Goal: Transaction & Acquisition: Purchase product/service

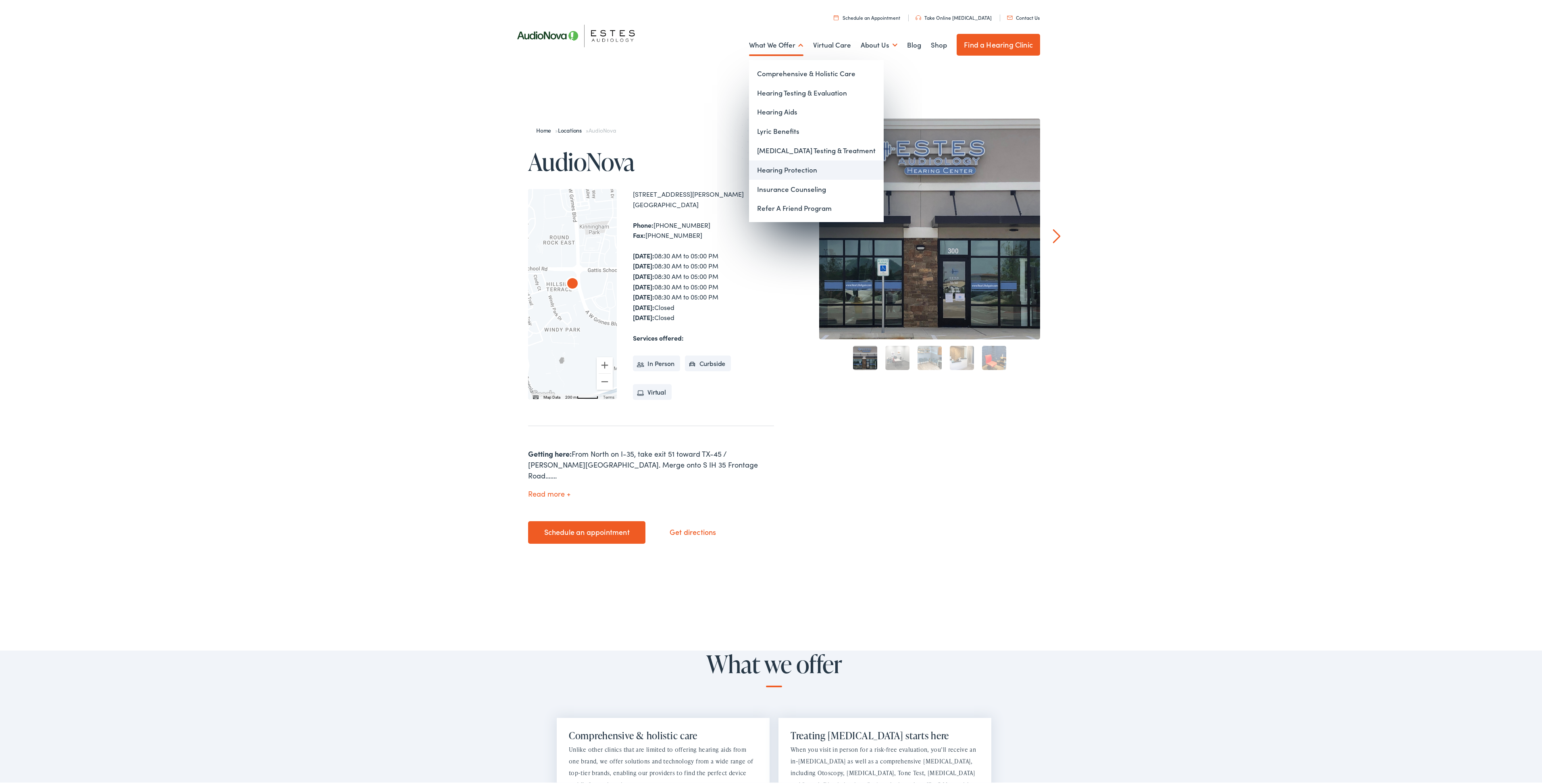
click at [787, 167] on link "Hearing Protection" at bounding box center [816, 168] width 135 height 19
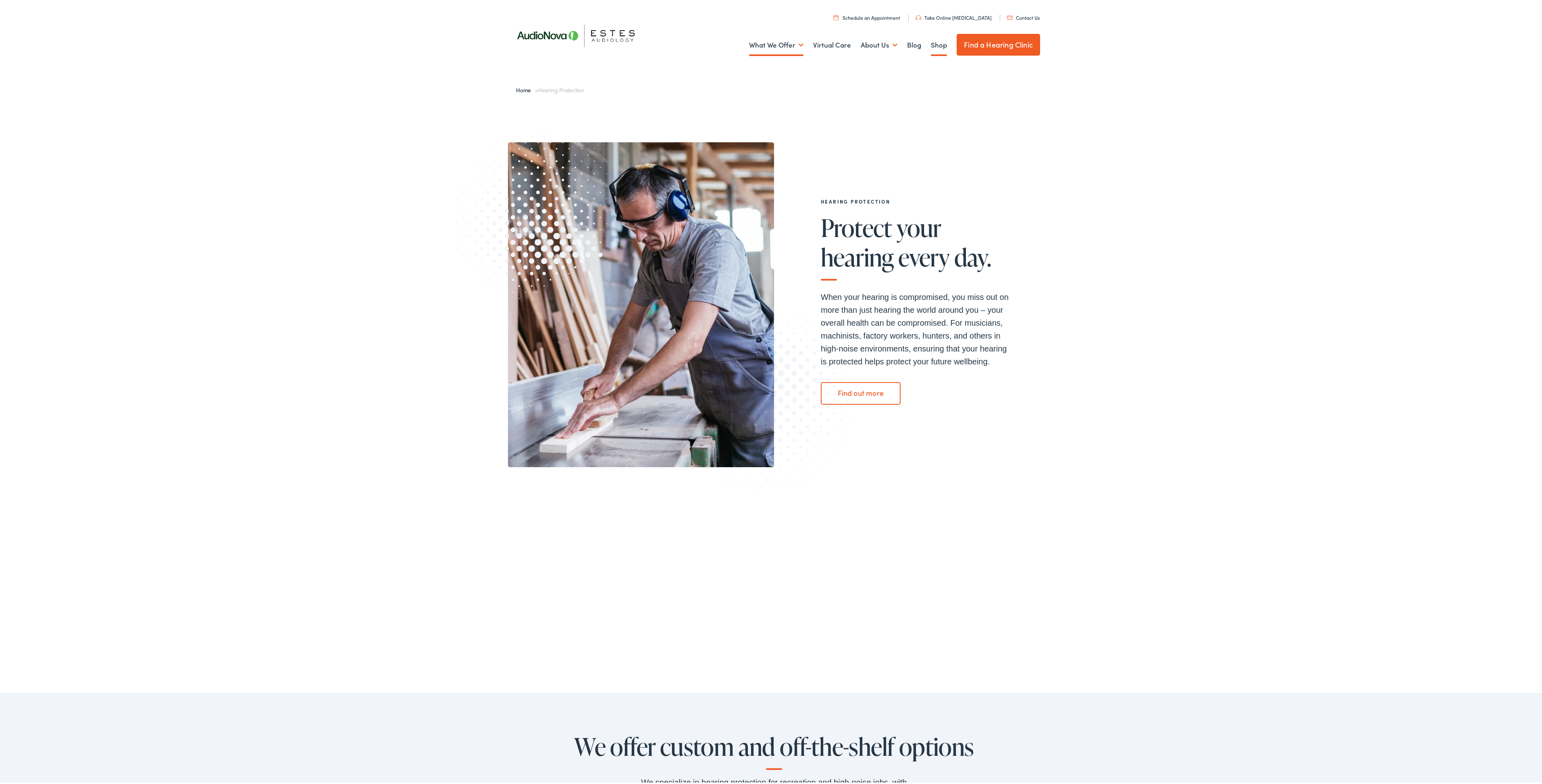
click at [931, 42] on link "Shop" at bounding box center [939, 44] width 16 height 30
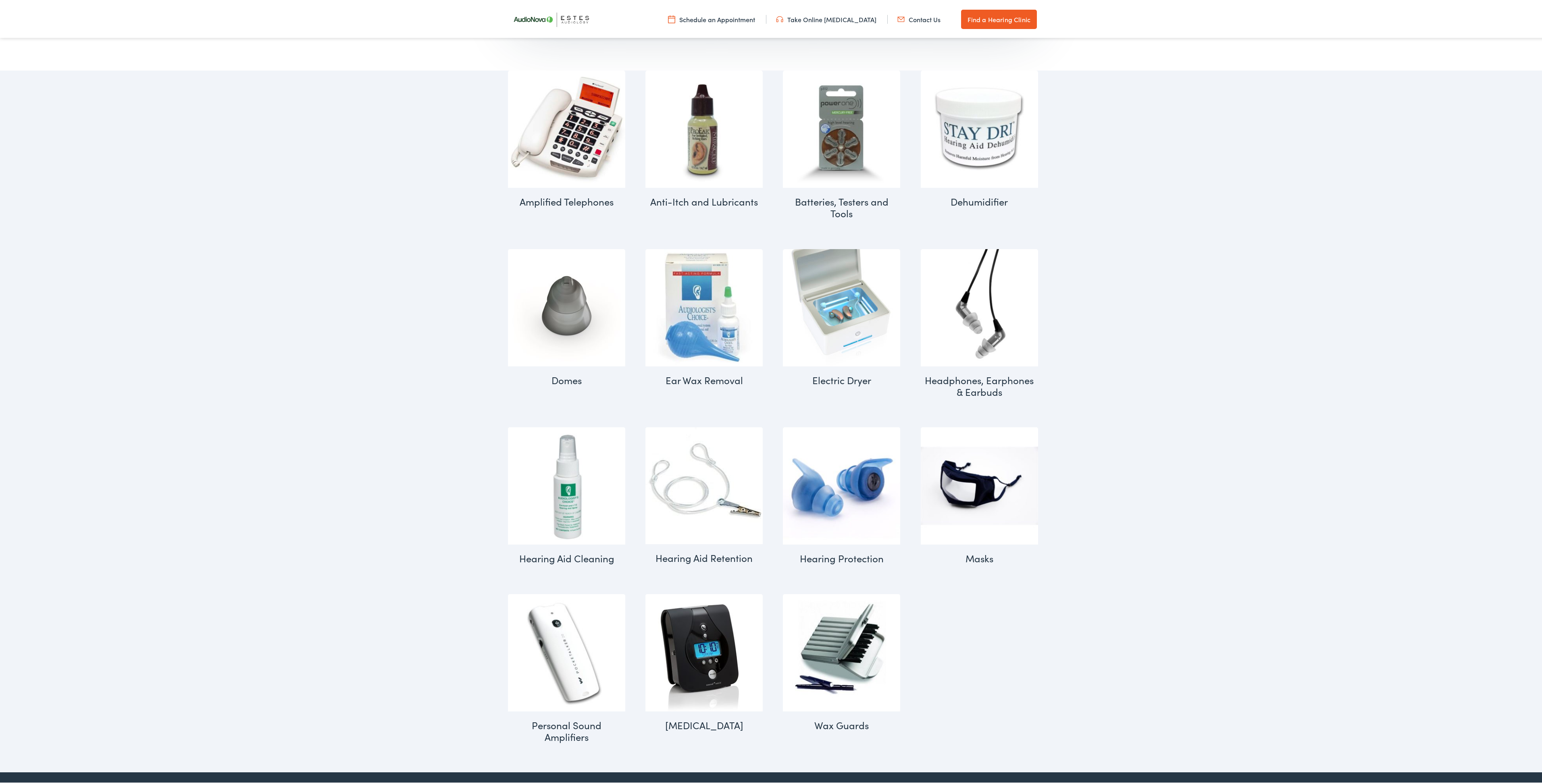
scroll to position [215, 0]
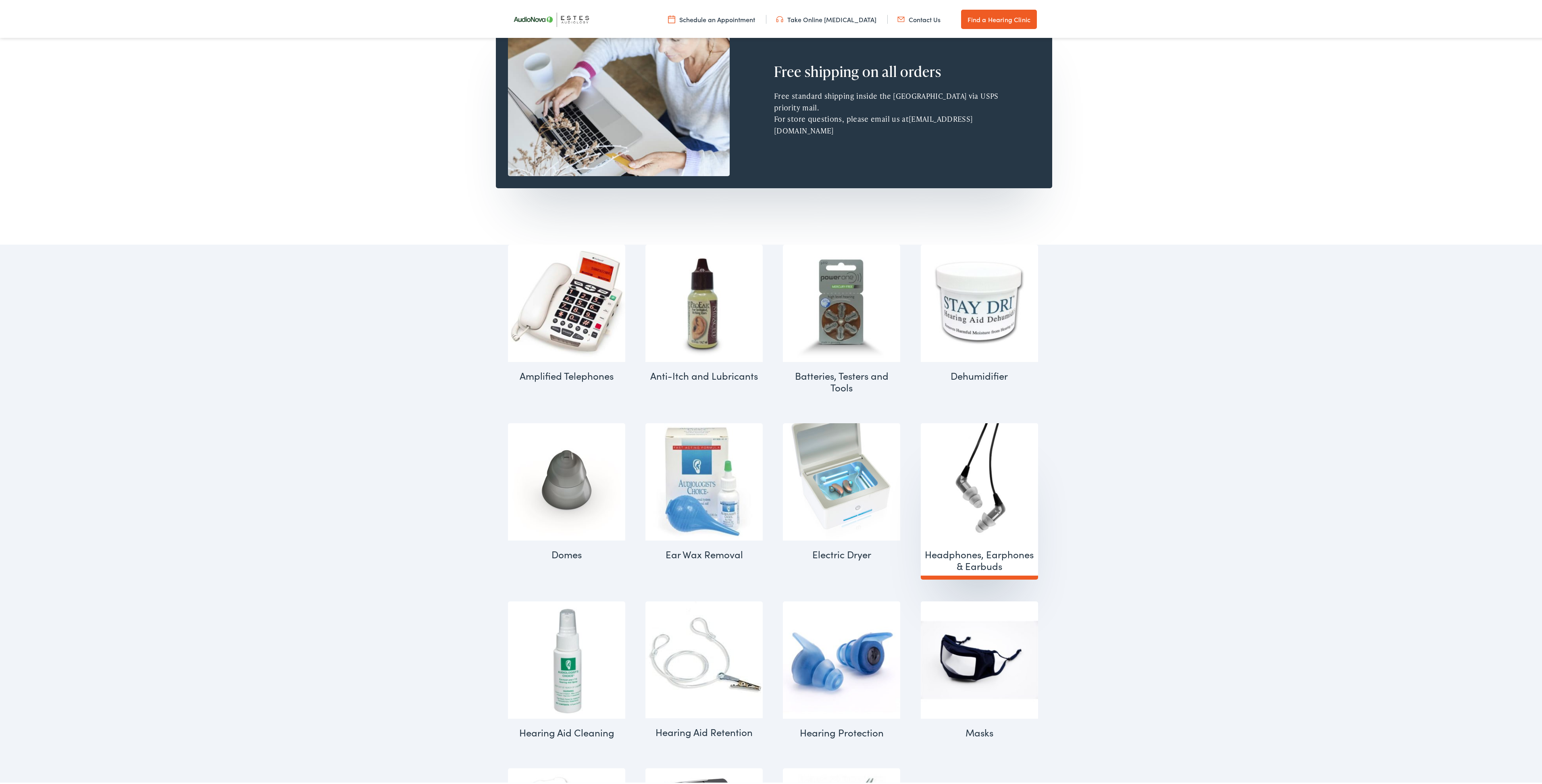
click at [961, 500] on img "Visit product category Headphones, Earphones & Earbuds" at bounding box center [979, 480] width 117 height 117
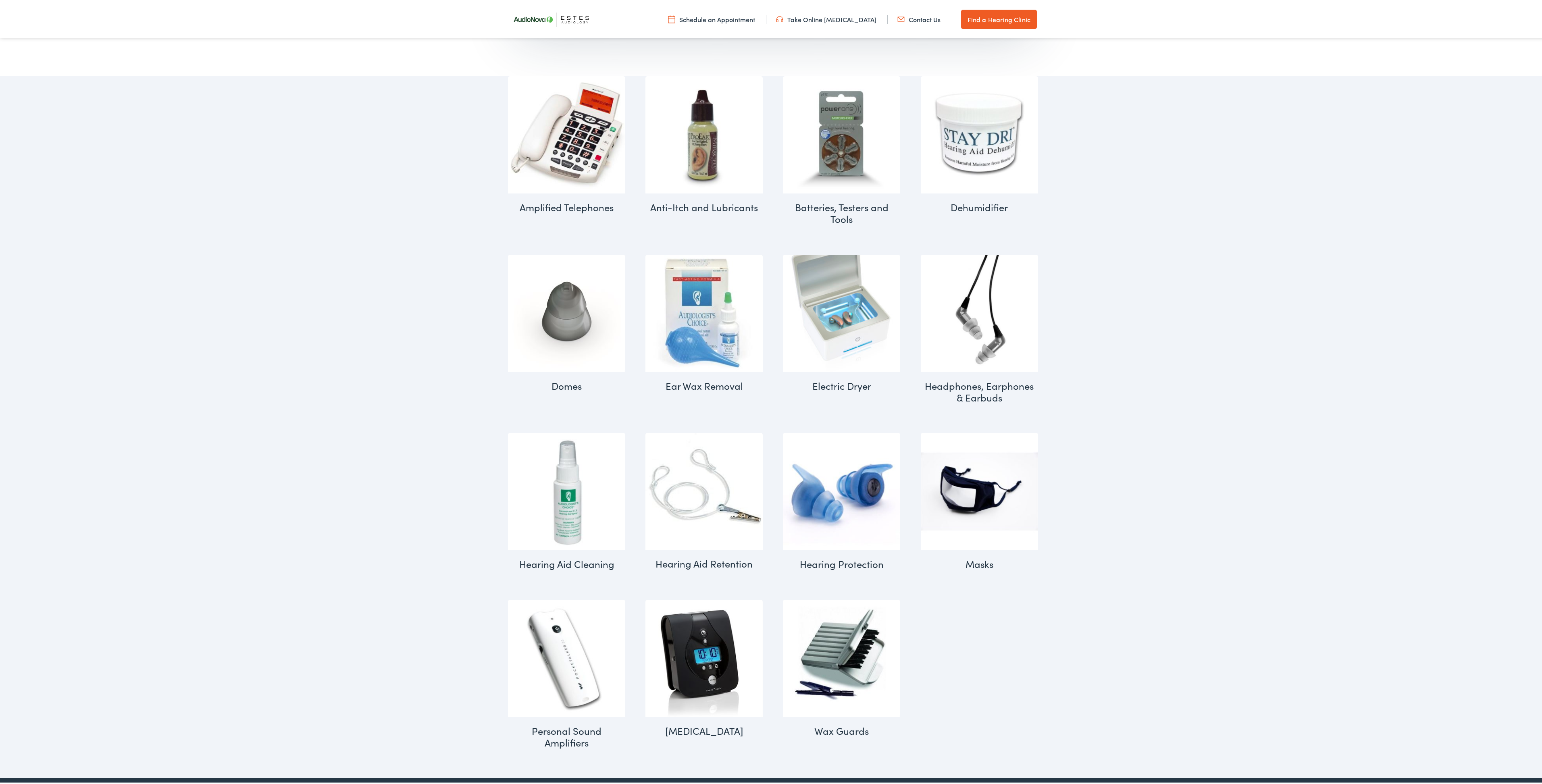
scroll to position [575, 0]
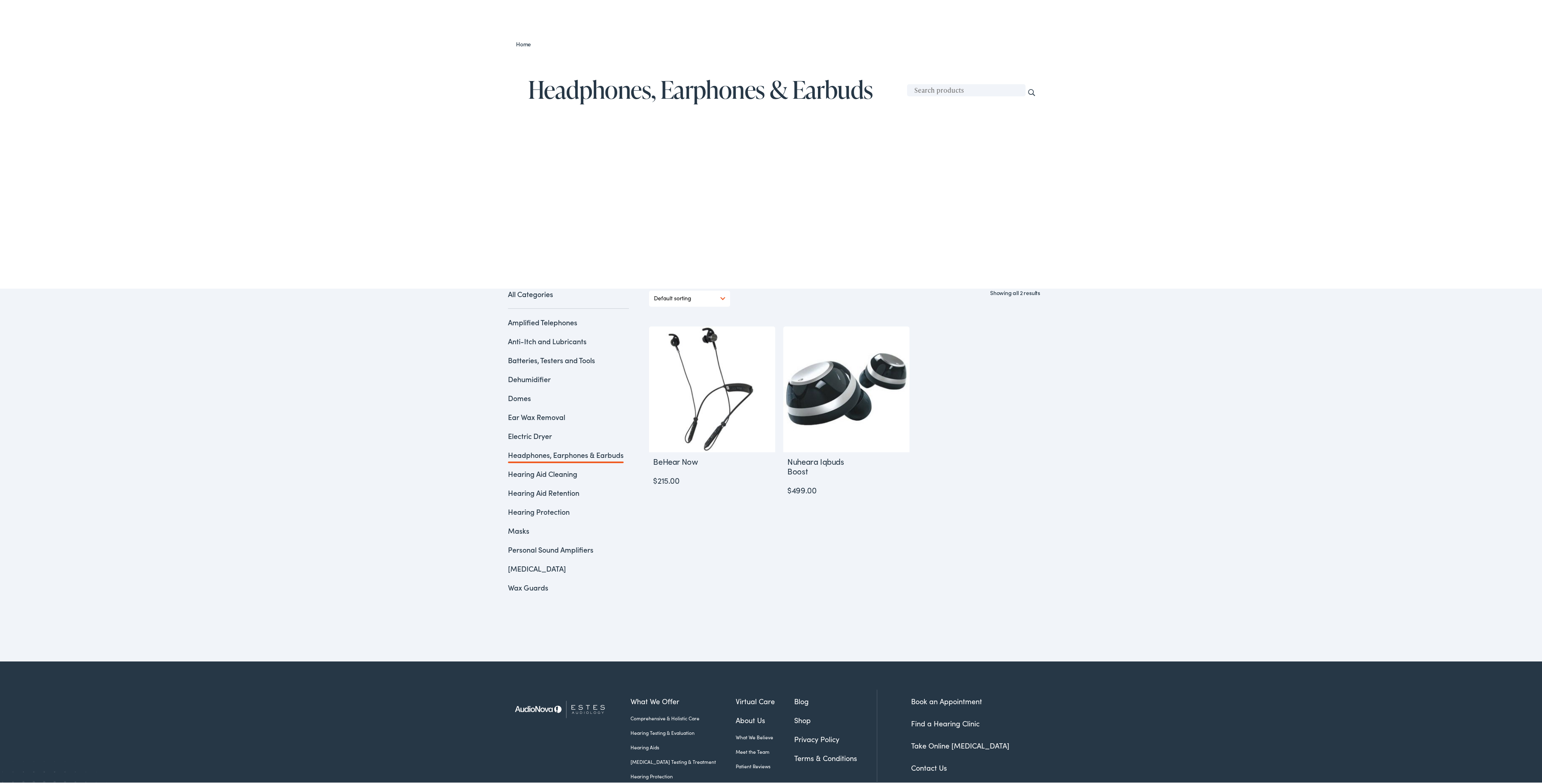
scroll to position [130, 0]
